Goal: Task Accomplishment & Management: Complete application form

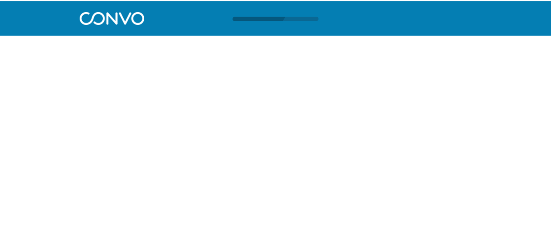
scroll to position [0, 0]
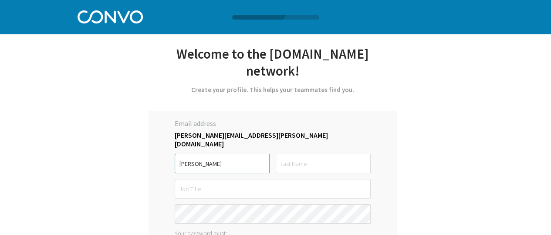
type input "[PERSON_NAME]"
click at [298, 156] on input "text" at bounding box center [323, 164] width 95 height 20
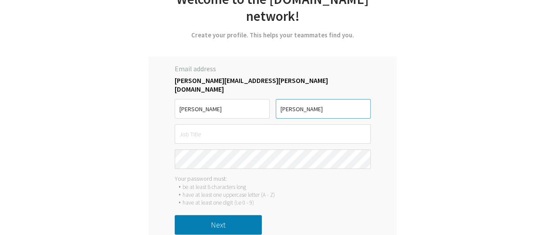
scroll to position [60, 0]
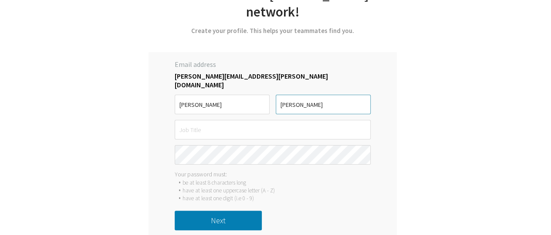
type input "[PERSON_NAME]"
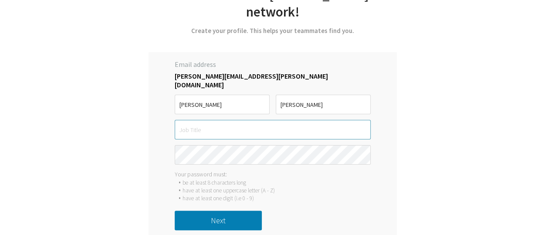
click at [231, 124] on input "text" at bounding box center [273, 130] width 196 height 20
type input "data analytics"
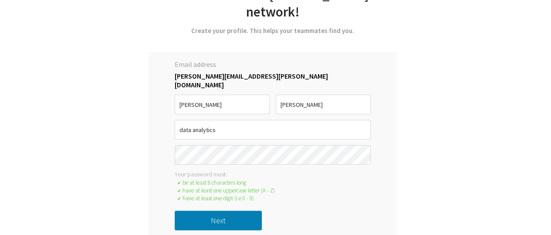
click at [216, 218] on button "Next" at bounding box center [218, 221] width 87 height 20
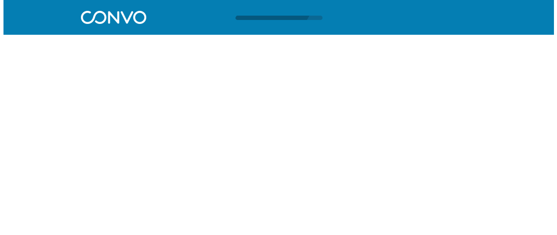
scroll to position [0, 0]
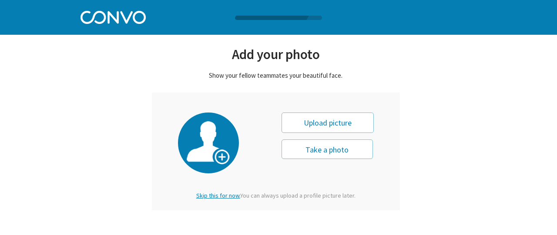
click at [333, 124] on div "Upload picture" at bounding box center [328, 123] width 92 height 20
click at [333, 120] on div "Upload picture" at bounding box center [328, 123] width 92 height 20
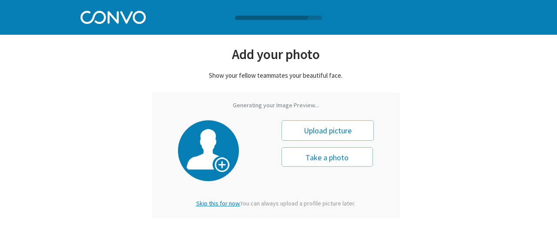
type input "0"
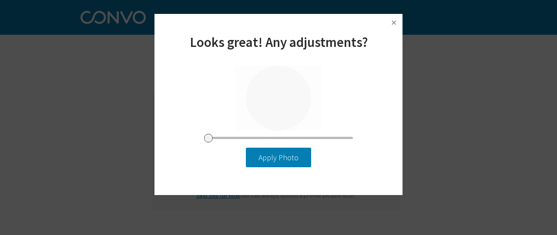
click at [393, 20] on img at bounding box center [393, 22] width 13 height 13
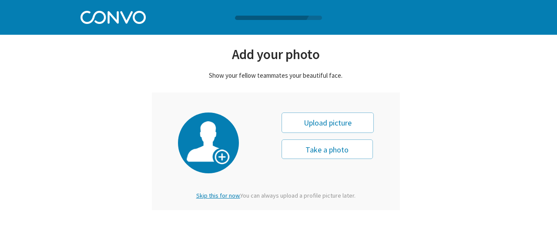
click at [333, 119] on div "Upload picture" at bounding box center [328, 123] width 92 height 20
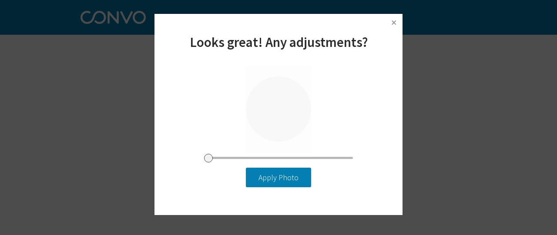
click at [396, 21] on img at bounding box center [393, 22] width 13 height 13
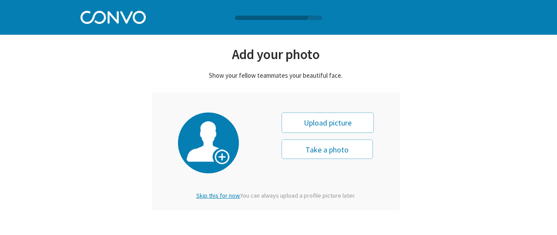
click at [325, 122] on div "Upload picture" at bounding box center [328, 123] width 92 height 20
click at [212, 202] on div "Take a photo Next" at bounding box center [276, 152] width 248 height 118
click at [207, 192] on span "Skip this for now." at bounding box center [218, 196] width 44 height 8
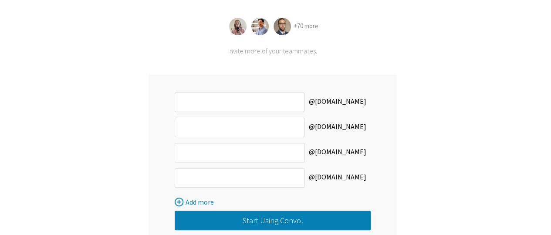
scroll to position [66, 0]
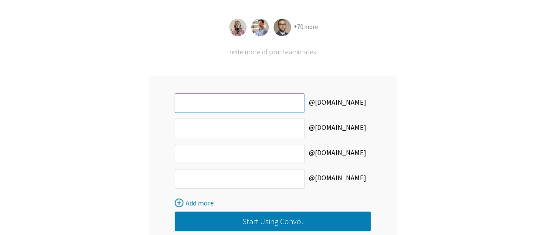
click at [232, 108] on input "text" at bounding box center [240, 104] width 130 height 20
type input "[PERSON_NAME].[PERSON_NAME]"
click at [276, 217] on button "Start Using Convo!" at bounding box center [273, 222] width 196 height 20
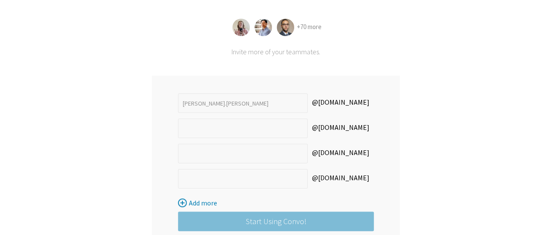
scroll to position [0, 0]
